Goal: Find specific fact

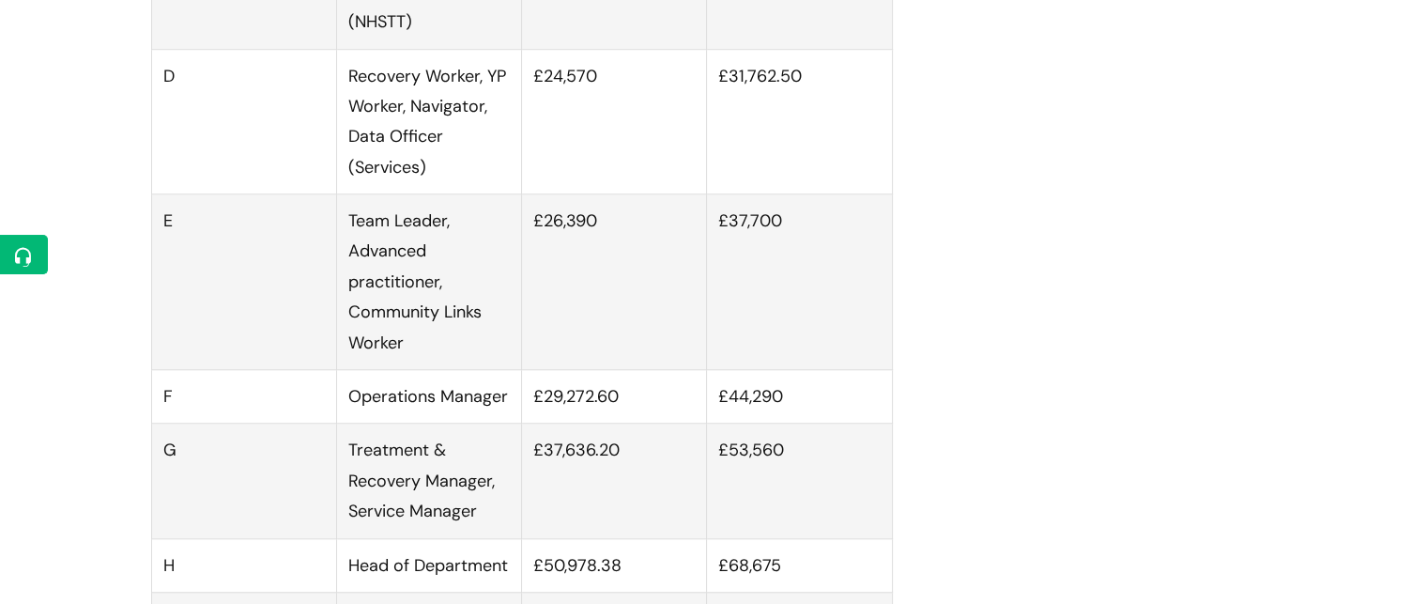
scroll to position [1559, 0]
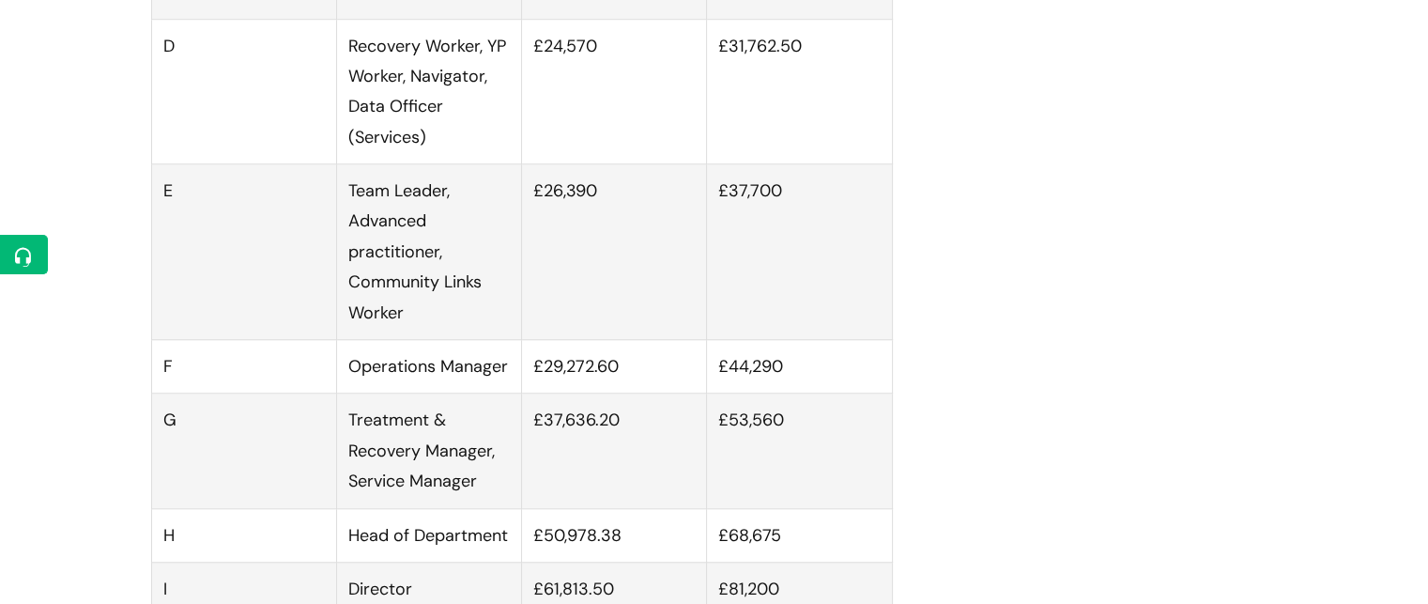
drag, startPoint x: 637, startPoint y: 383, endPoint x: 545, endPoint y: 387, distance: 93.0
click at [545, 387] on td "£29,272.60" at bounding box center [614, 367] width 185 height 54
copy td "29,272.60"
drag, startPoint x: 800, startPoint y: 386, endPoint x: 729, endPoint y: 386, distance: 71.4
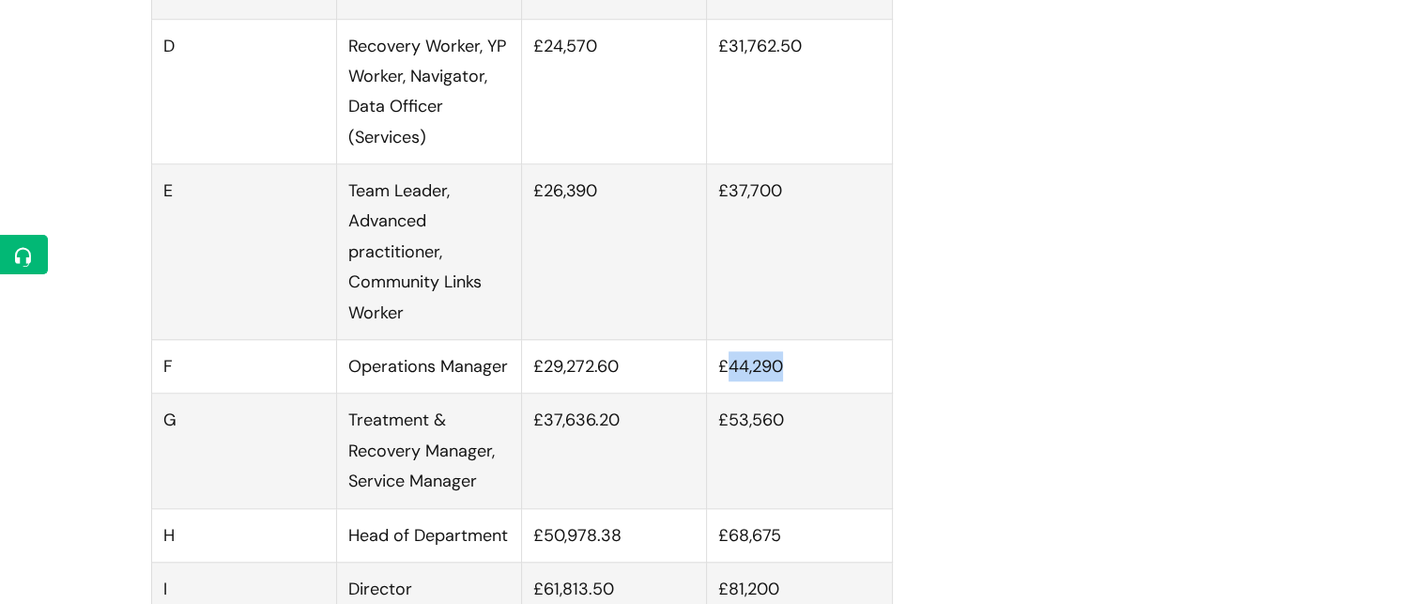
click at [729, 386] on td "£44,290" at bounding box center [799, 367] width 185 height 54
copy td "44,290"
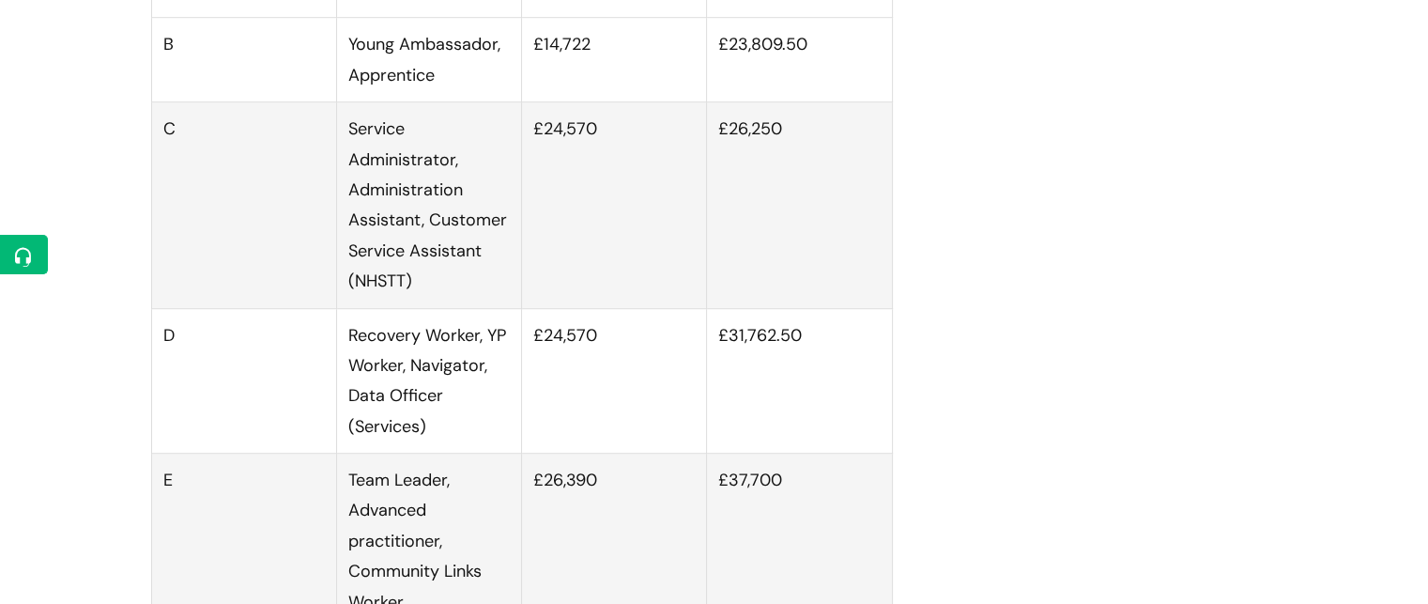
scroll to position [1249, 0]
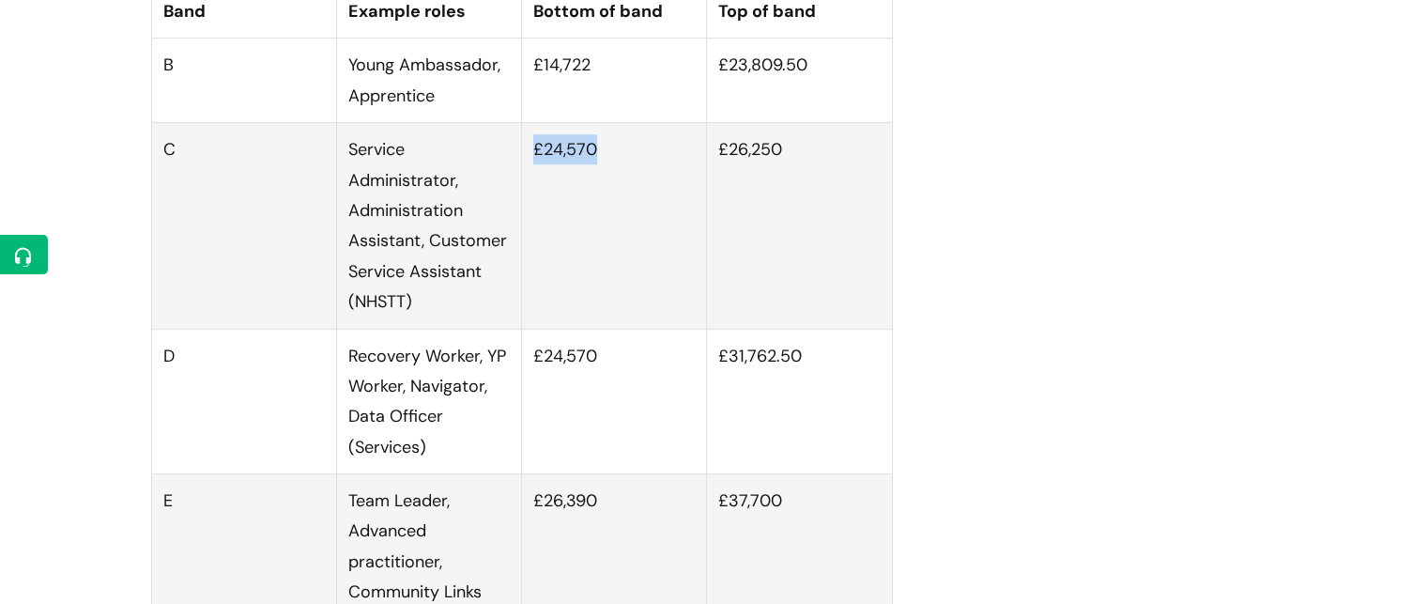
drag, startPoint x: 615, startPoint y: 174, endPoint x: 536, endPoint y: 170, distance: 79.0
click at [536, 170] on td "£24,570" at bounding box center [614, 226] width 185 height 206
copy td "£24,570"
